Goal: Transaction & Acquisition: Purchase product/service

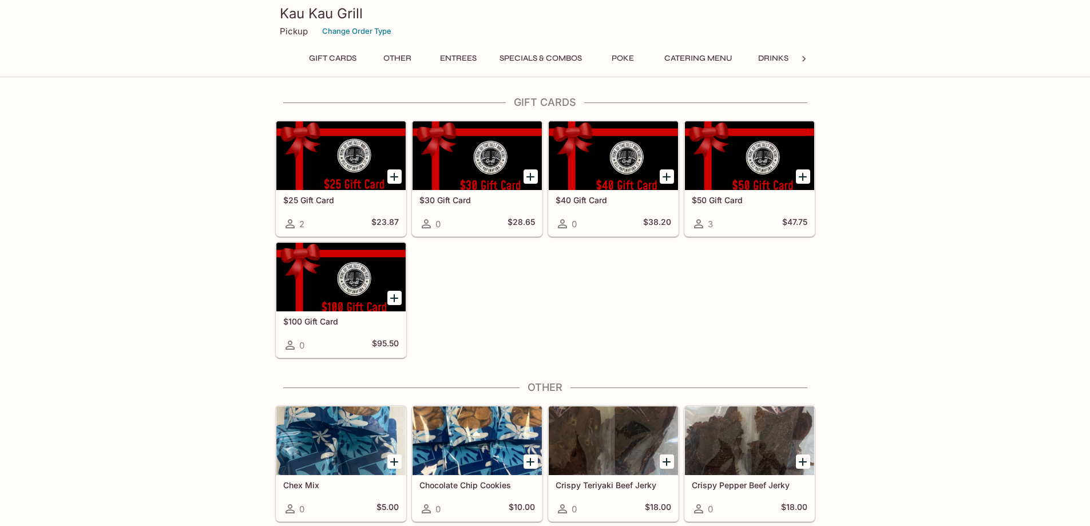
click at [453, 56] on button "Entrees" at bounding box center [457, 58] width 51 height 16
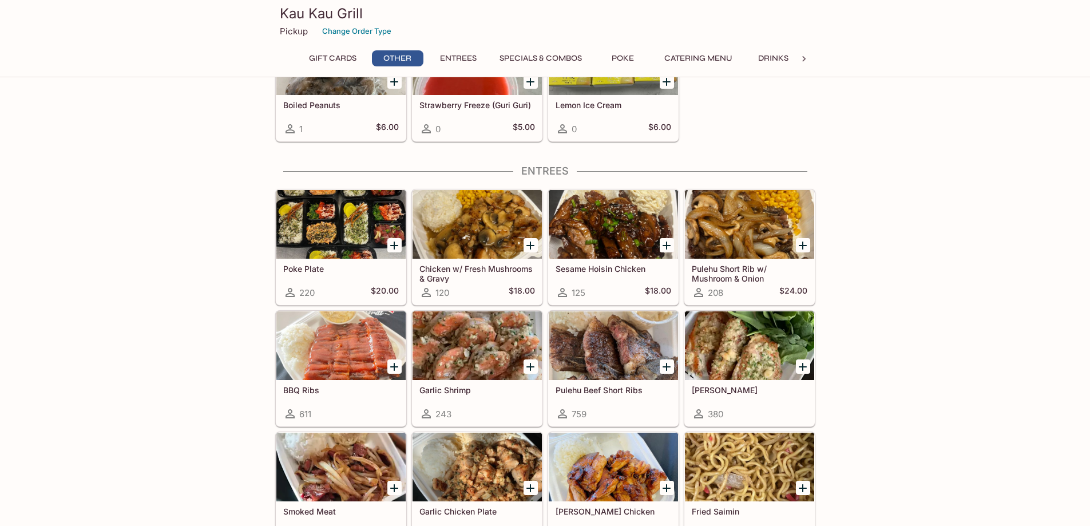
scroll to position [489, 0]
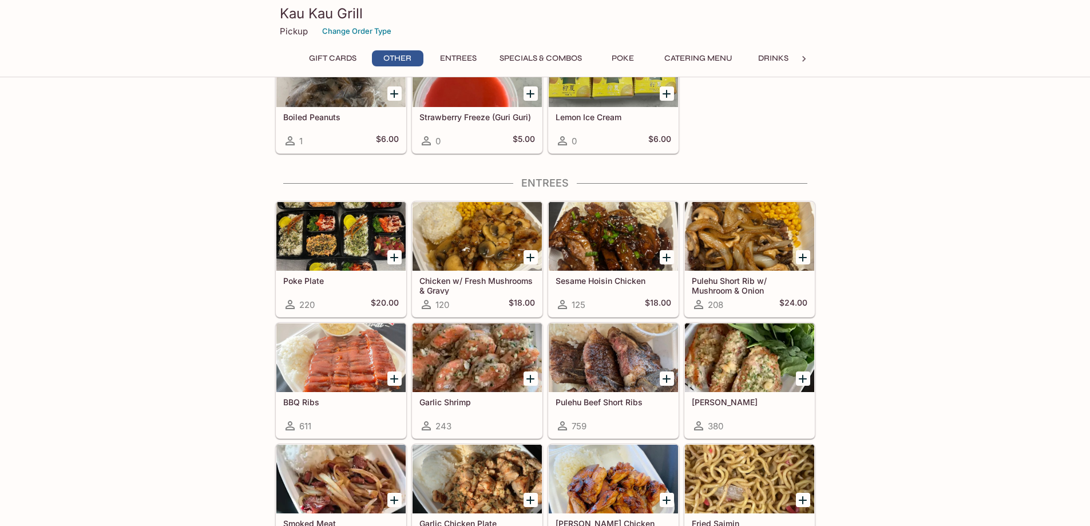
click at [365, 243] on div at bounding box center [340, 236] width 129 height 69
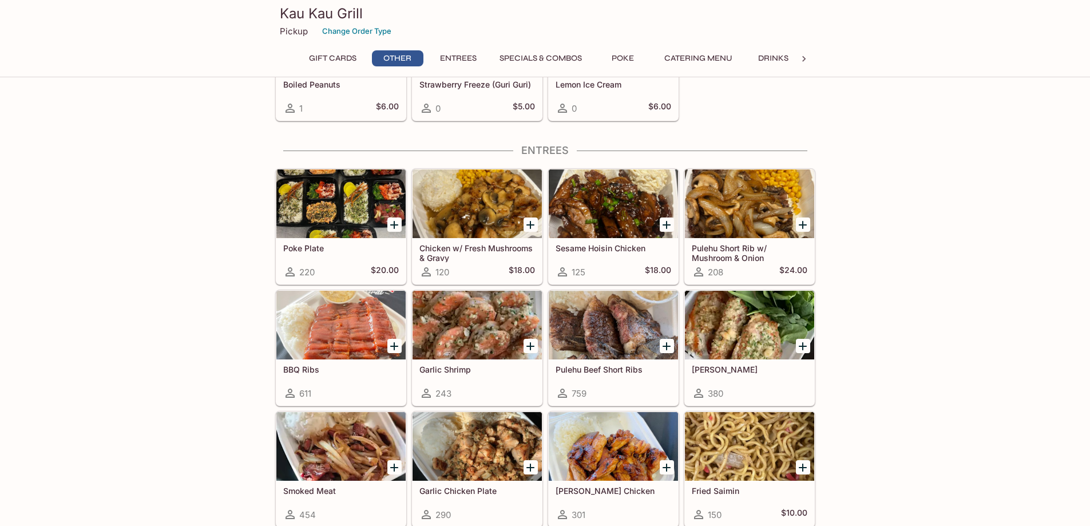
scroll to position [533, 0]
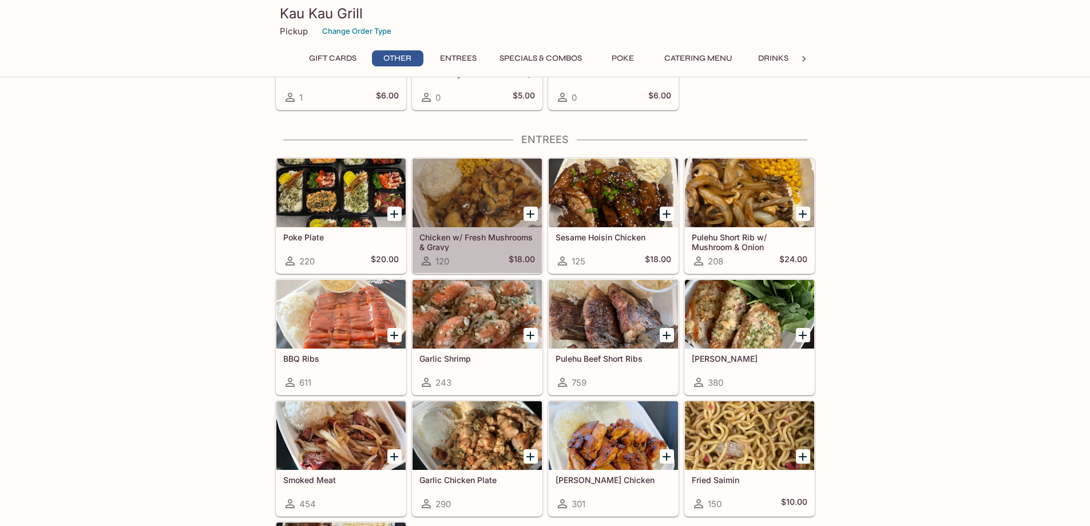
click at [469, 190] on div at bounding box center [476, 192] width 129 height 69
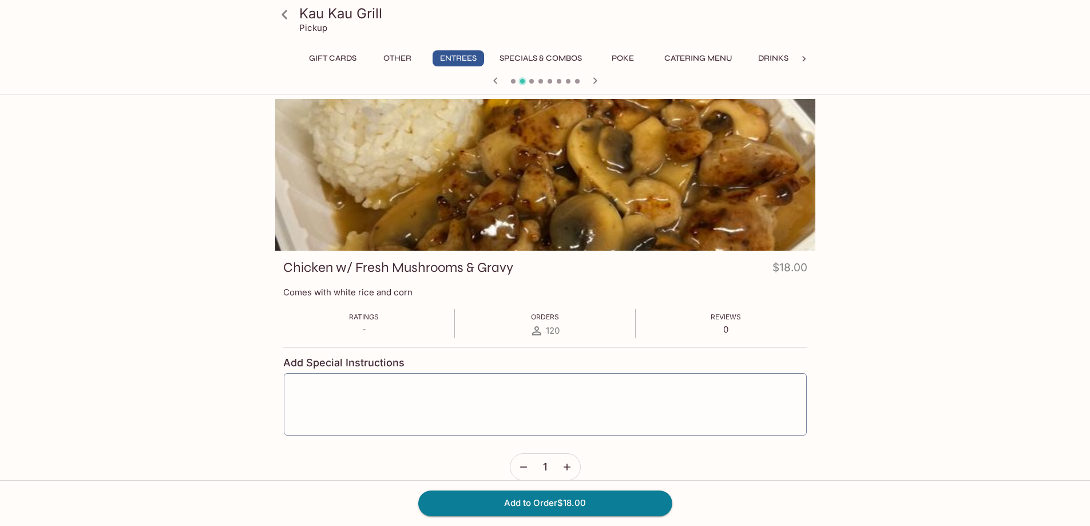
click at [565, 56] on button "Specials & Combos" at bounding box center [540, 58] width 95 height 16
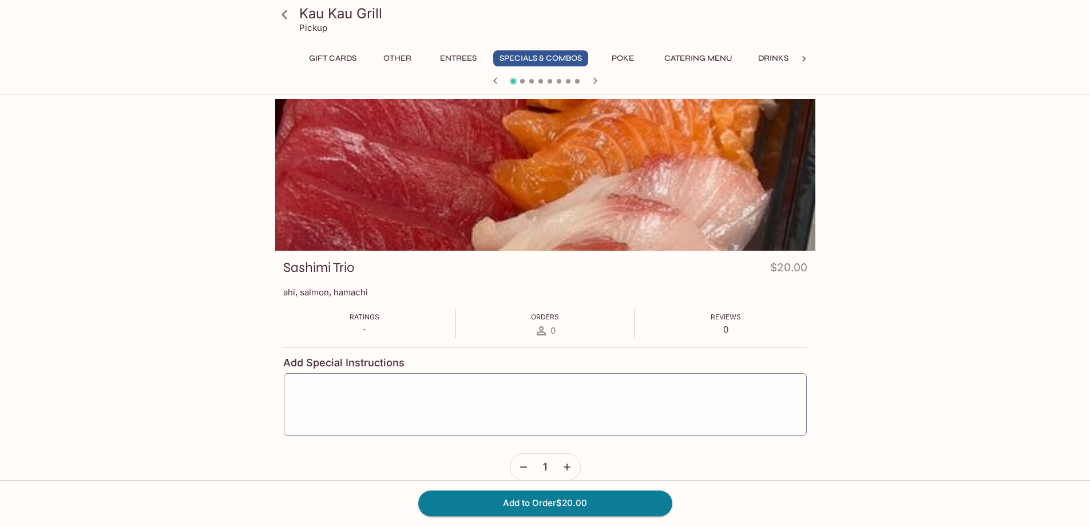
click at [465, 57] on button "Entrees" at bounding box center [457, 58] width 51 height 16
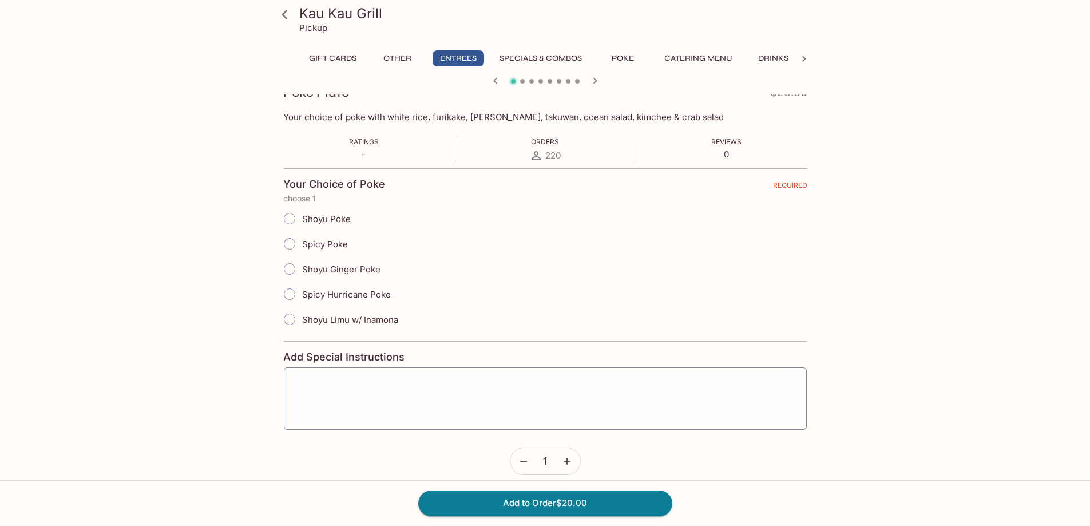
scroll to position [186, 0]
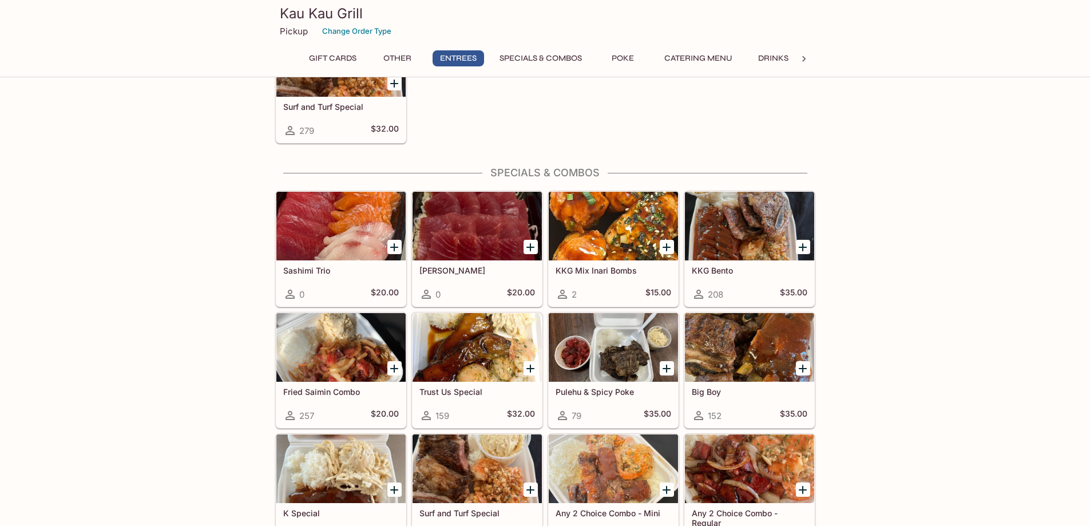
scroll to position [1047, 0]
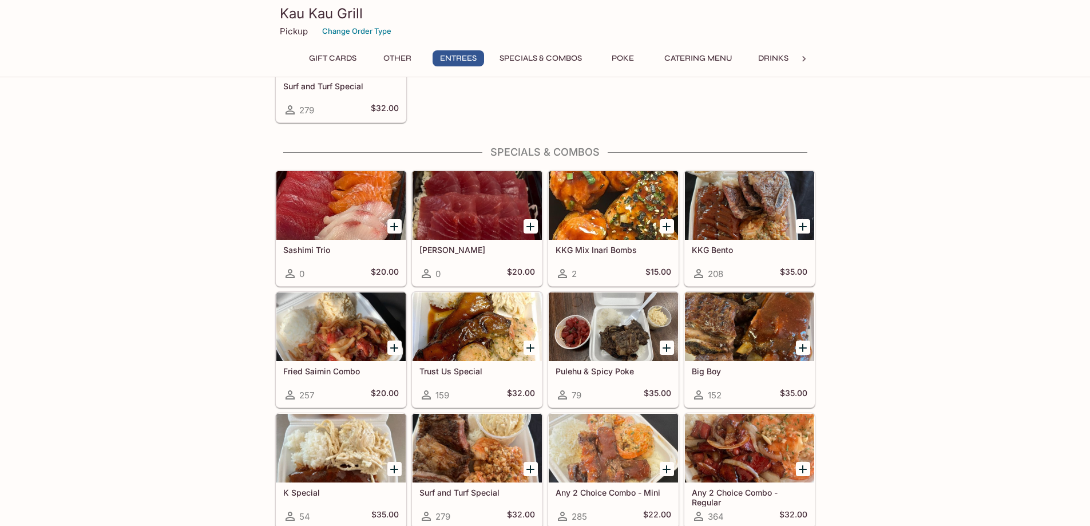
click at [364, 342] on div at bounding box center [340, 326] width 129 height 69
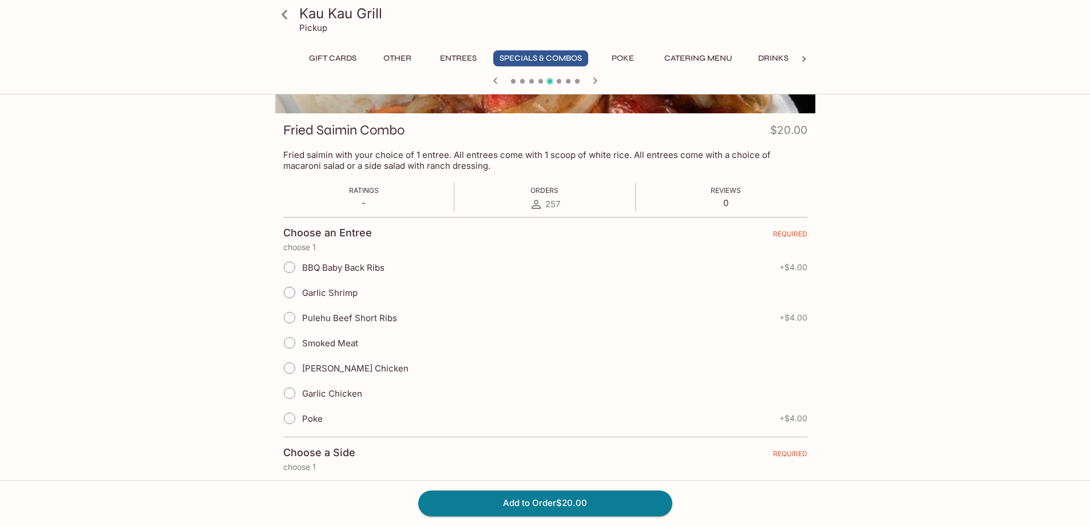
scroll to position [172, 0]
